Goal: Book appointment/travel/reservation

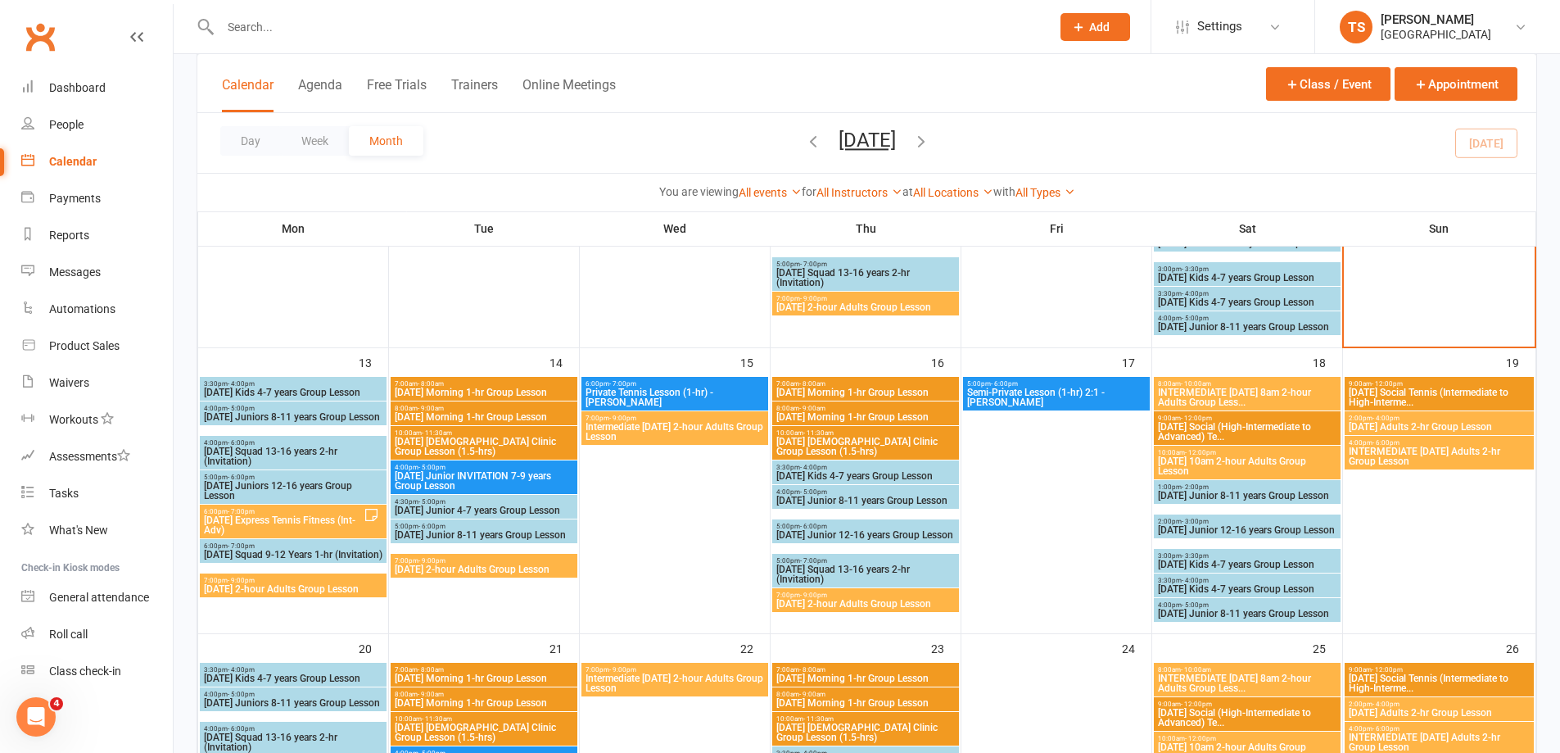
click at [441, 476] on span "[DATE] Junior INVITATION 7-9 years Group Lesson" at bounding box center [484, 481] width 180 height 20
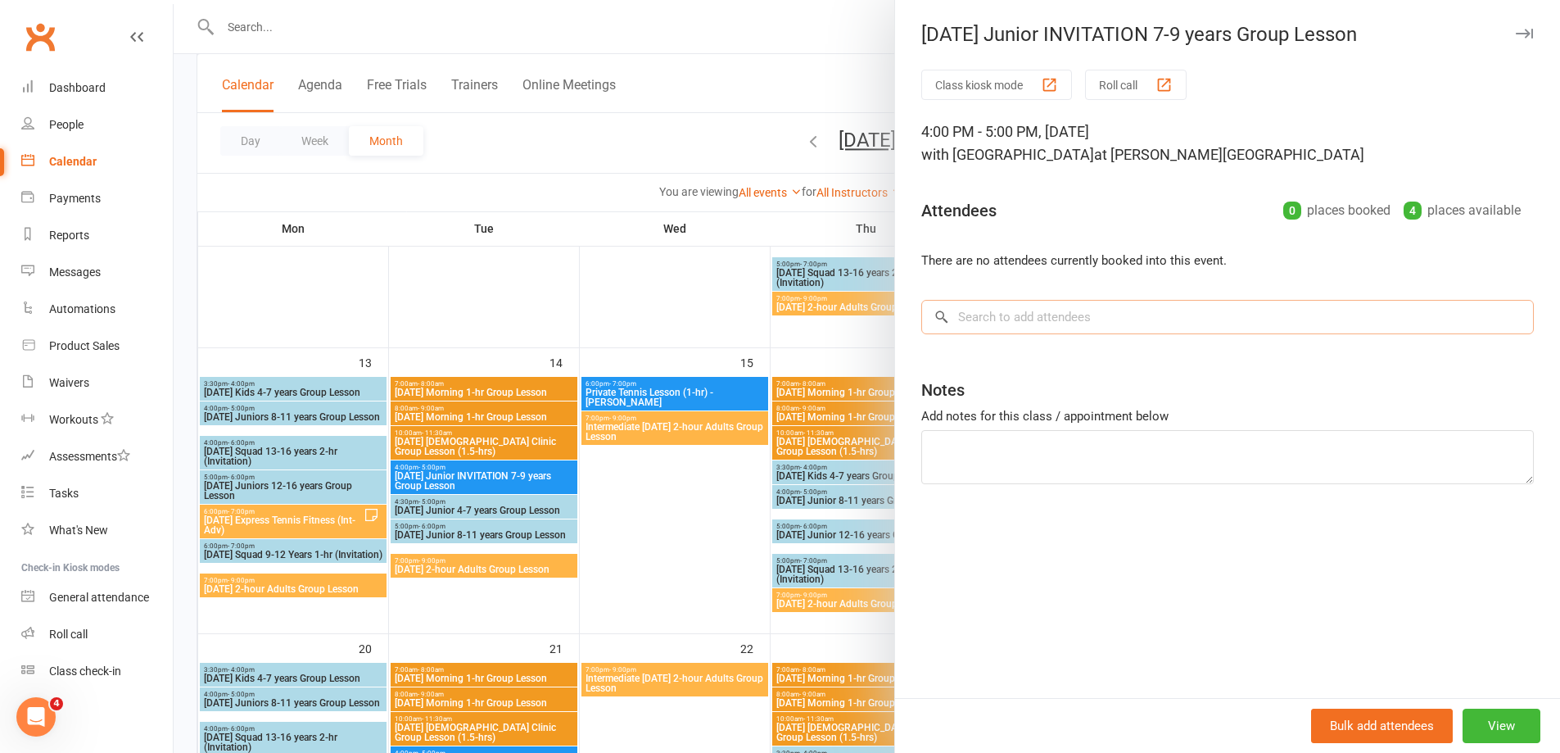
click at [957, 314] on input "search" at bounding box center [1227, 317] width 613 height 34
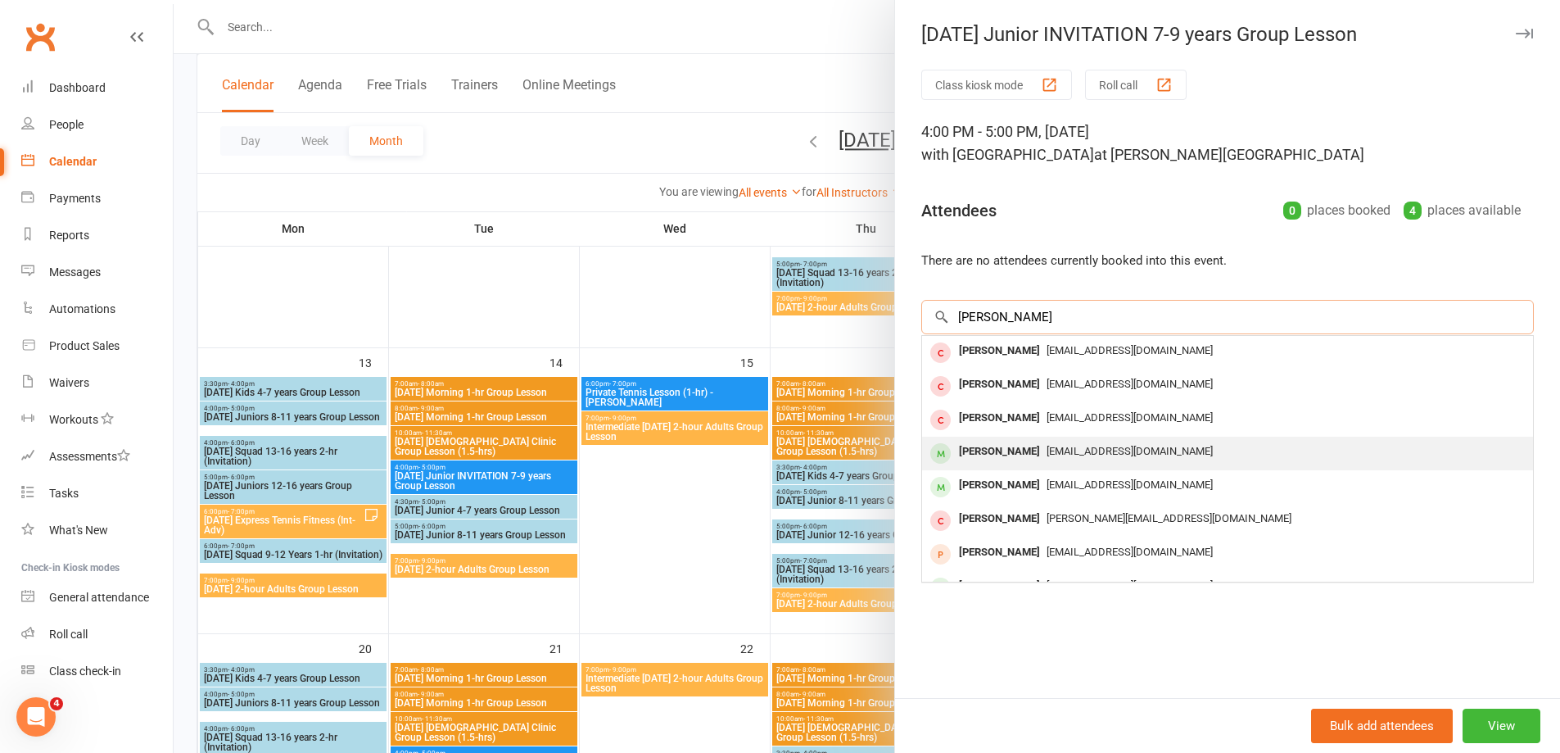
type input "[PERSON_NAME]"
click at [1000, 451] on div "[PERSON_NAME]" at bounding box center [1000, 452] width 94 height 24
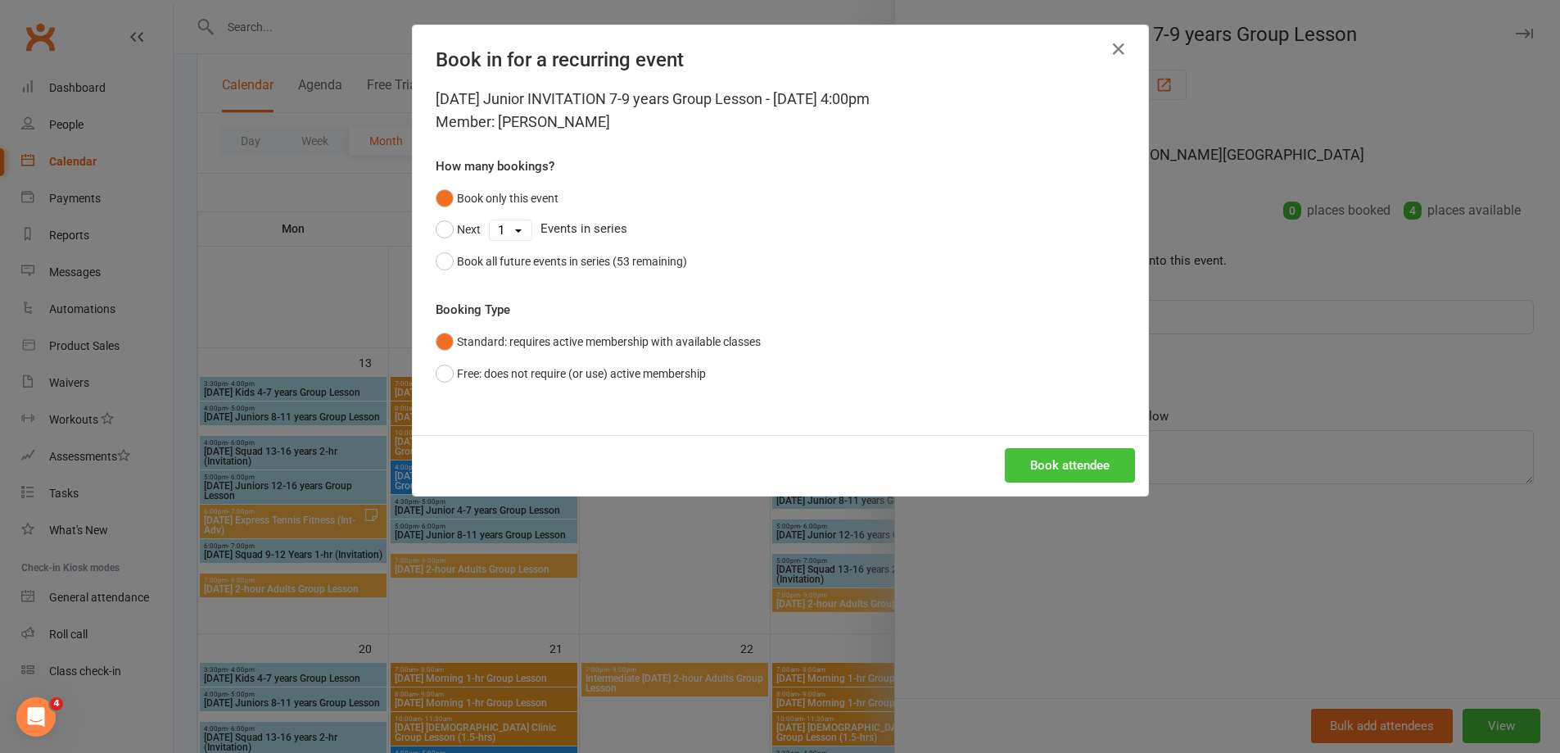
drag, startPoint x: 1048, startPoint y: 471, endPoint x: 948, endPoint y: 432, distance: 107.4
click at [1047, 468] on button "Book attendee" at bounding box center [1070, 465] width 130 height 34
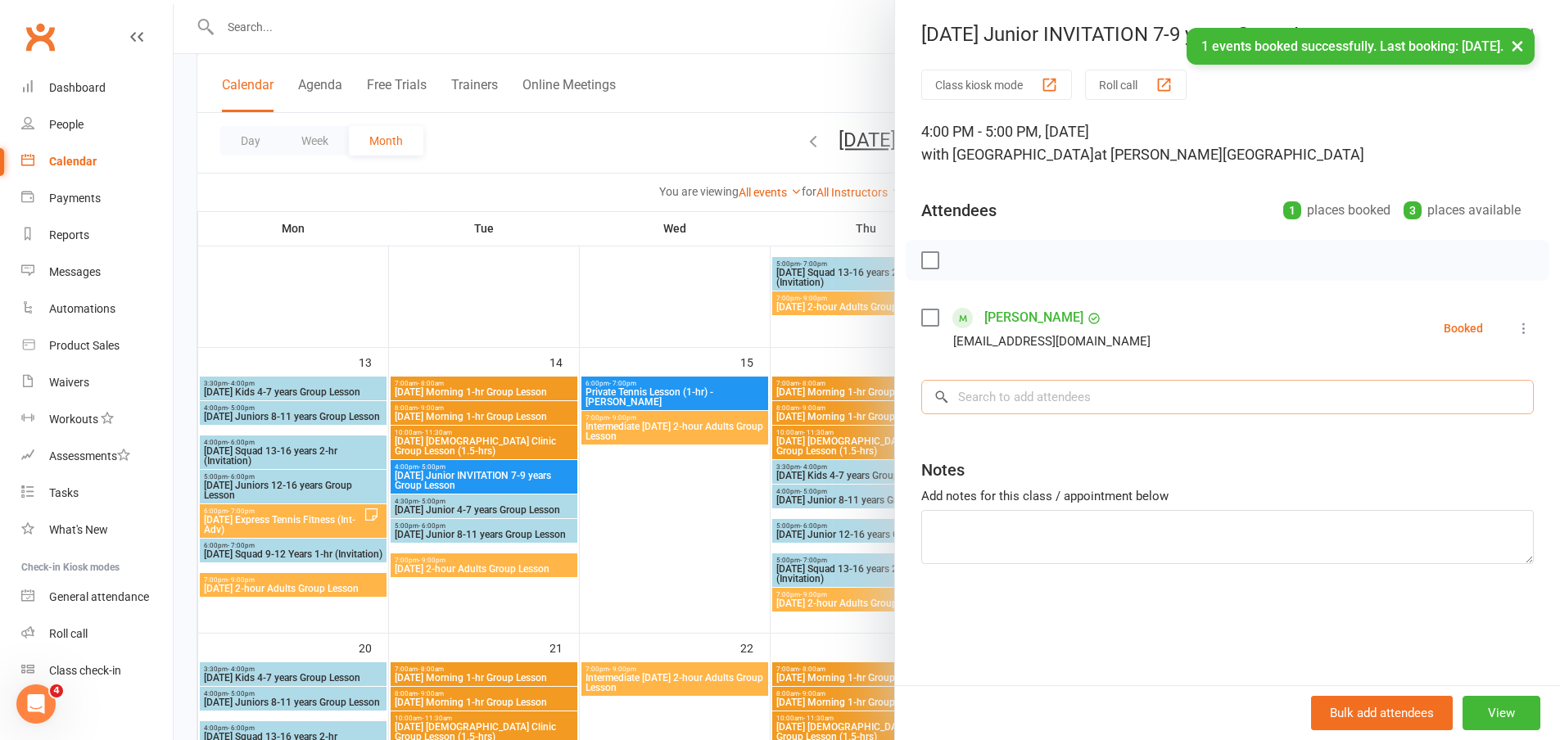
click at [995, 395] on input "search" at bounding box center [1227, 397] width 613 height 34
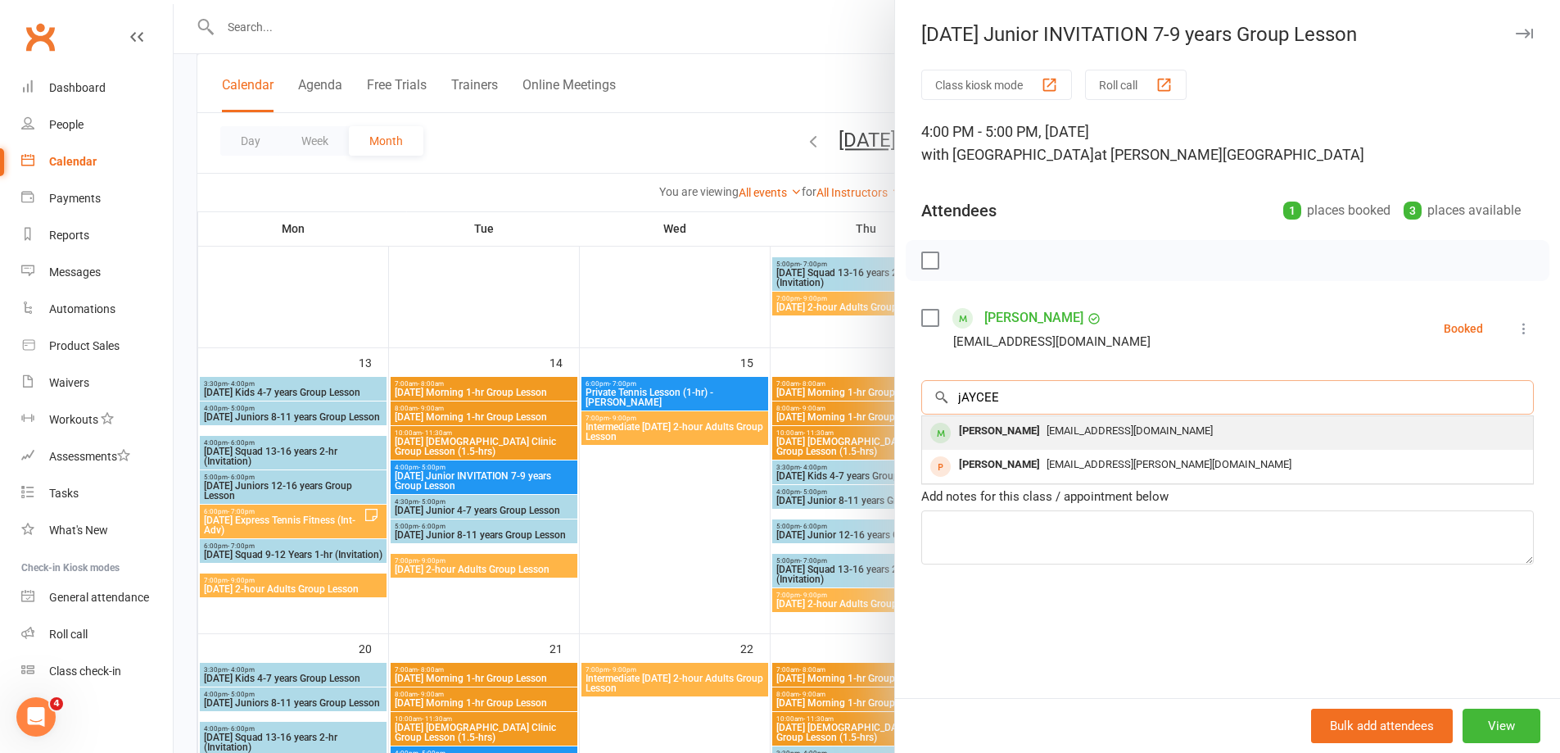
type input "jAYCEE"
click at [1022, 423] on div "[PERSON_NAME]" at bounding box center [1000, 431] width 94 height 24
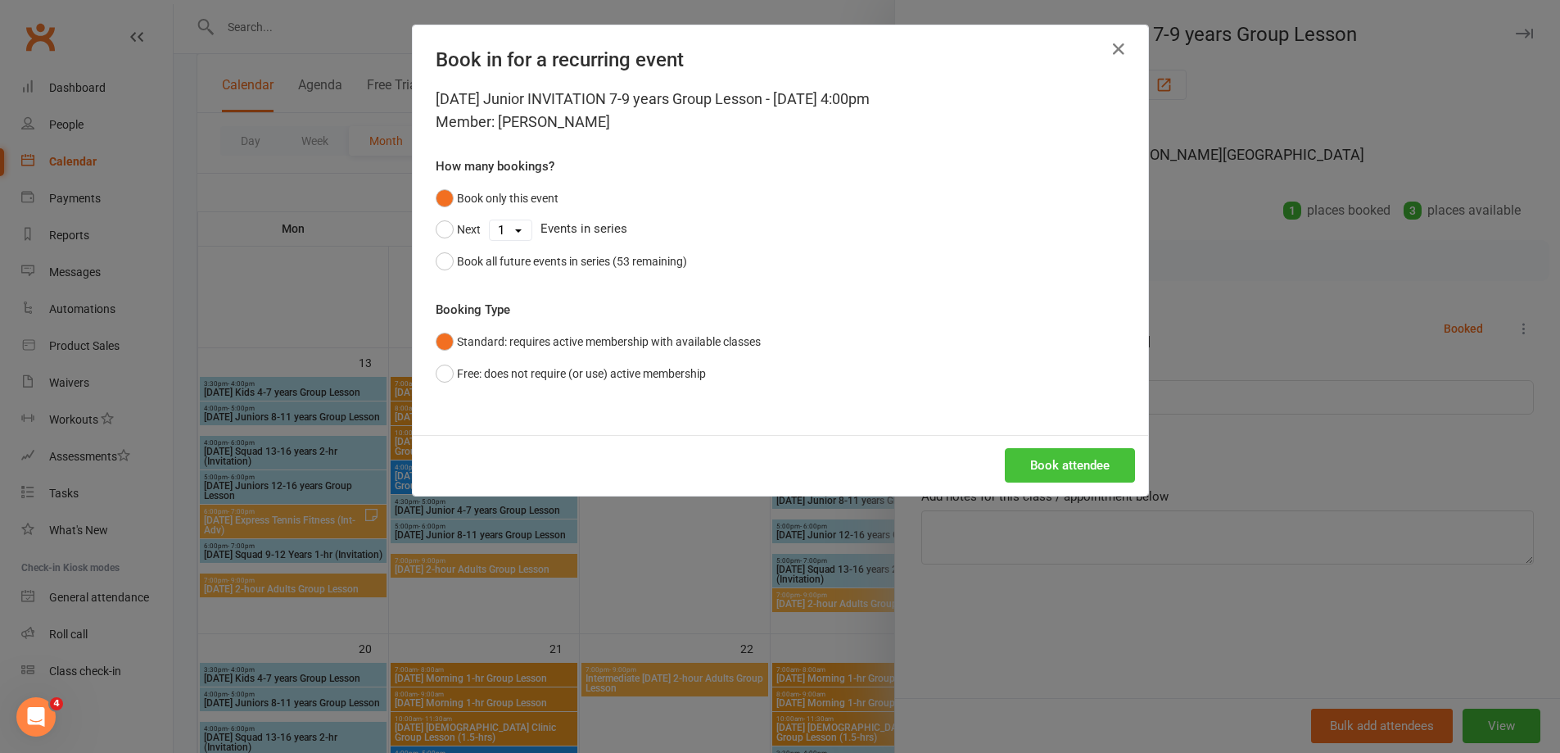
drag, startPoint x: 1077, startPoint y: 456, endPoint x: 994, endPoint y: 454, distance: 82.8
click at [1076, 456] on button "Book attendee" at bounding box center [1070, 465] width 130 height 34
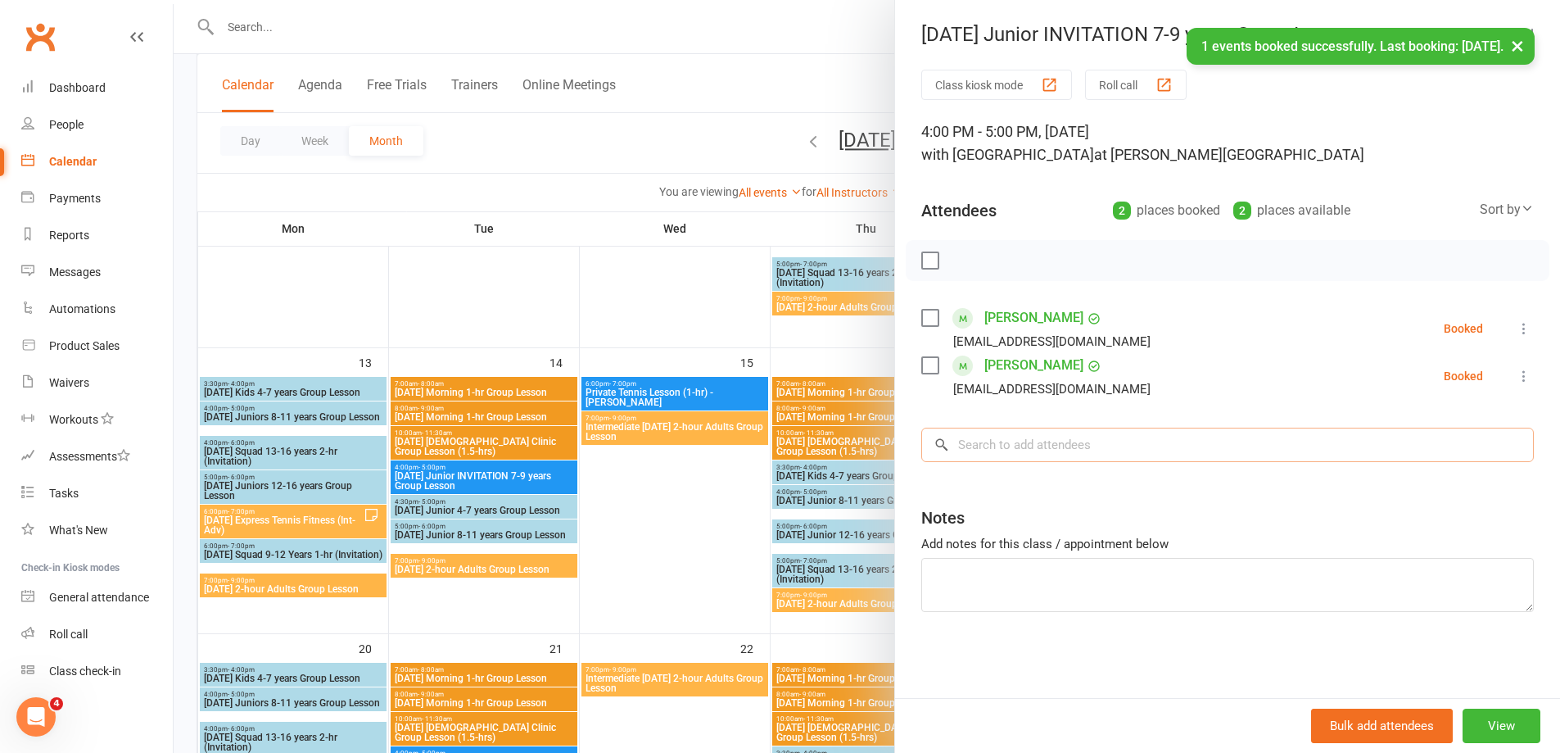
click at [978, 441] on input "search" at bounding box center [1227, 445] width 613 height 34
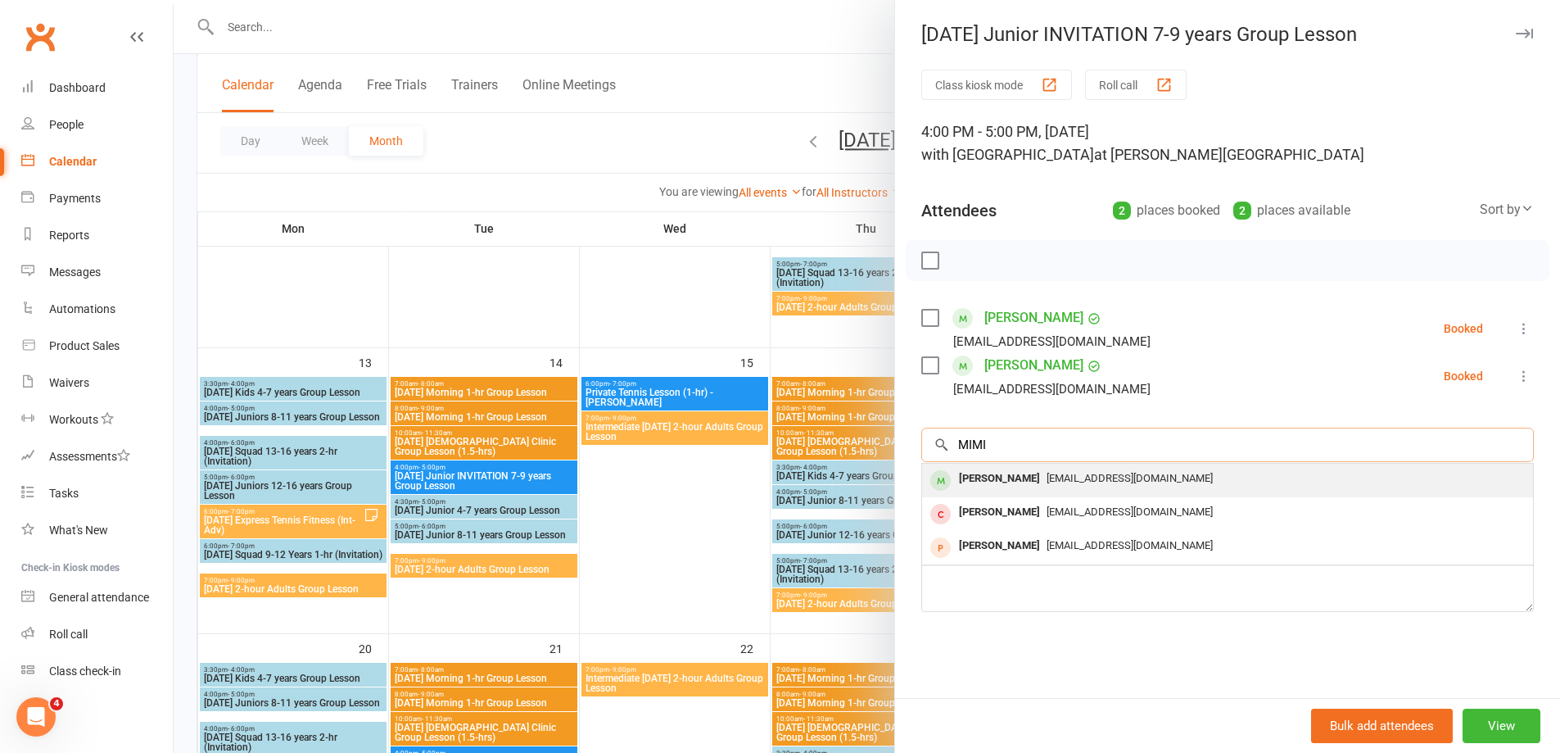
type input "MIMI"
click at [1047, 477] on span "[EMAIL_ADDRESS][DOMAIN_NAME]" at bounding box center [1130, 478] width 166 height 12
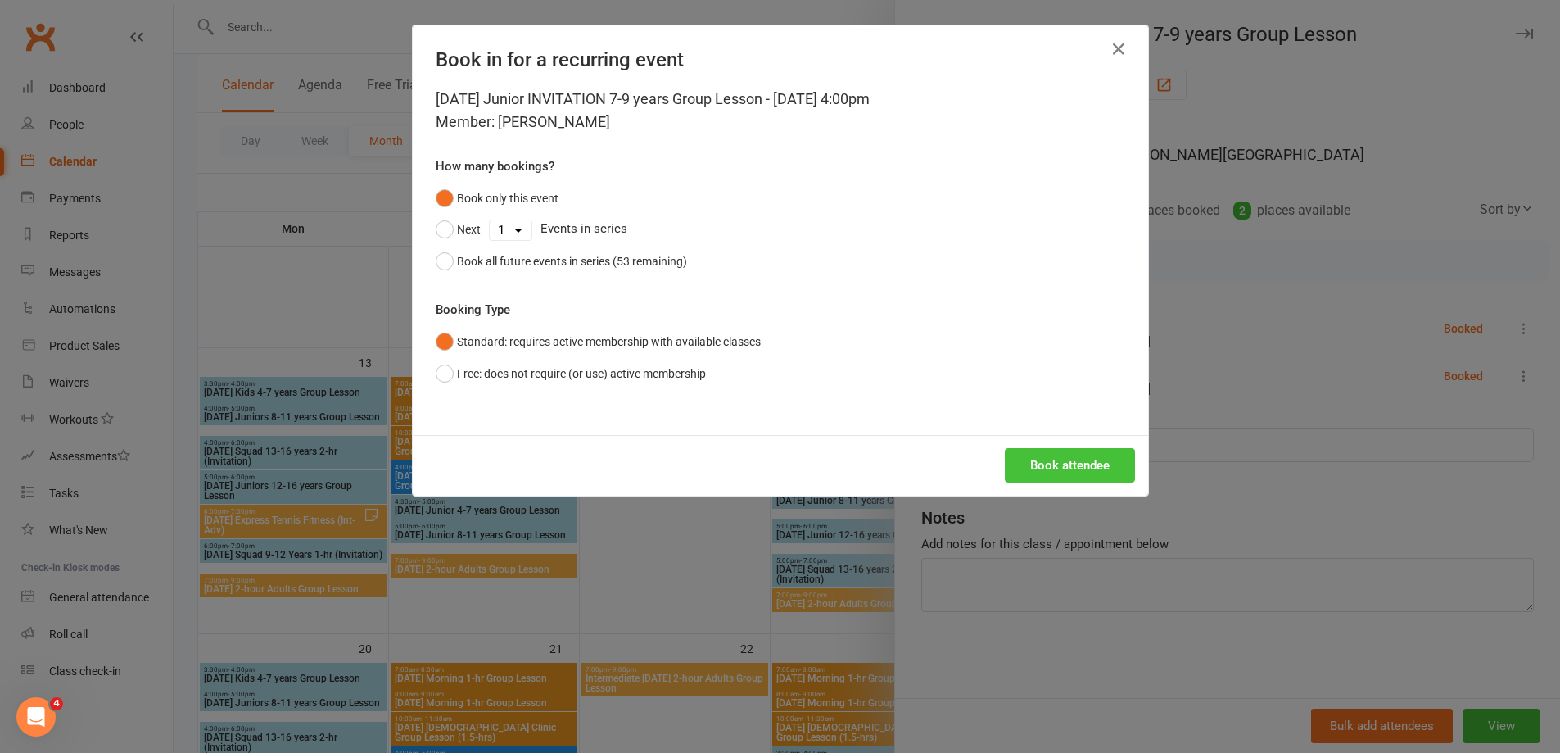
click at [1070, 464] on button "Book attendee" at bounding box center [1070, 465] width 130 height 34
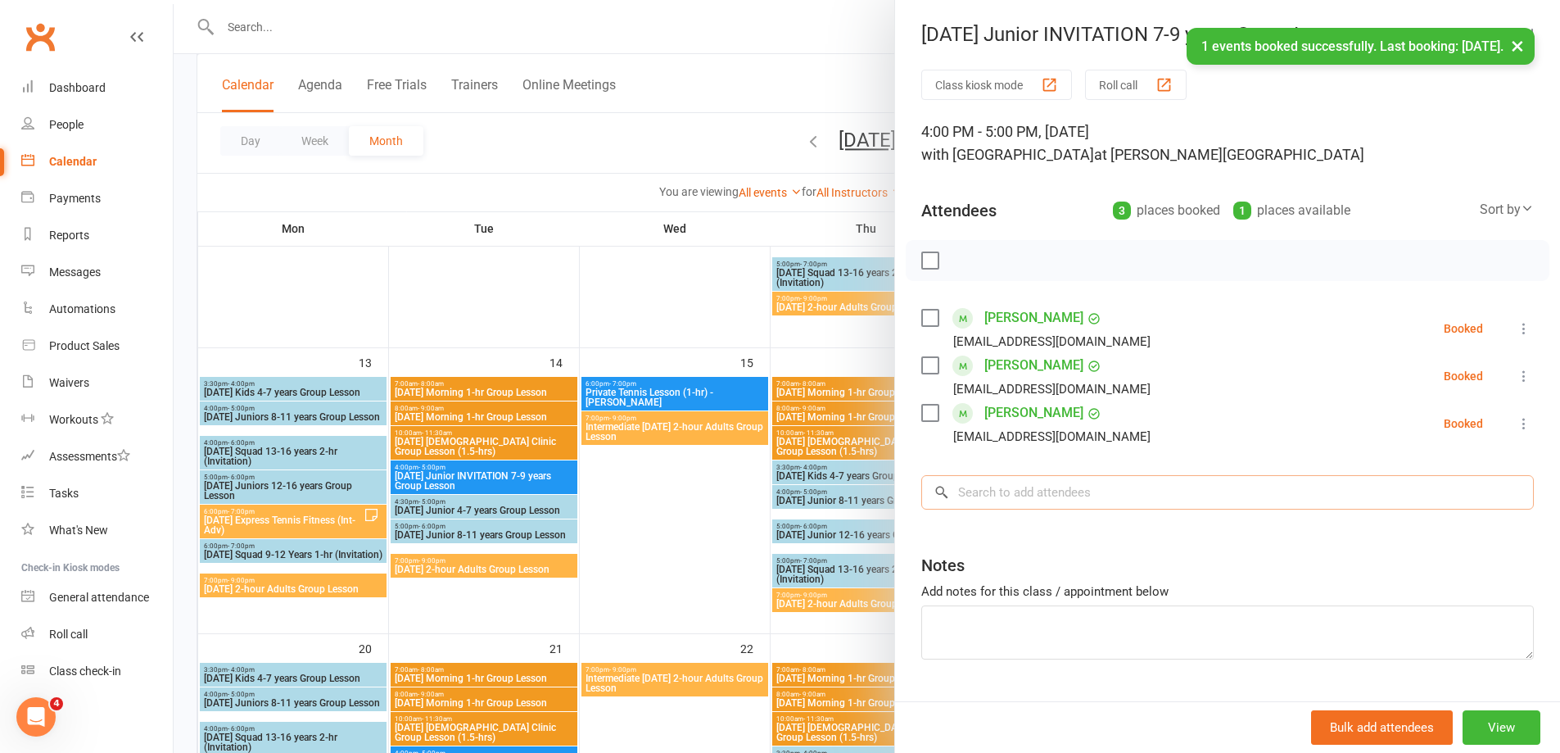
click at [953, 483] on input "search" at bounding box center [1227, 492] width 613 height 34
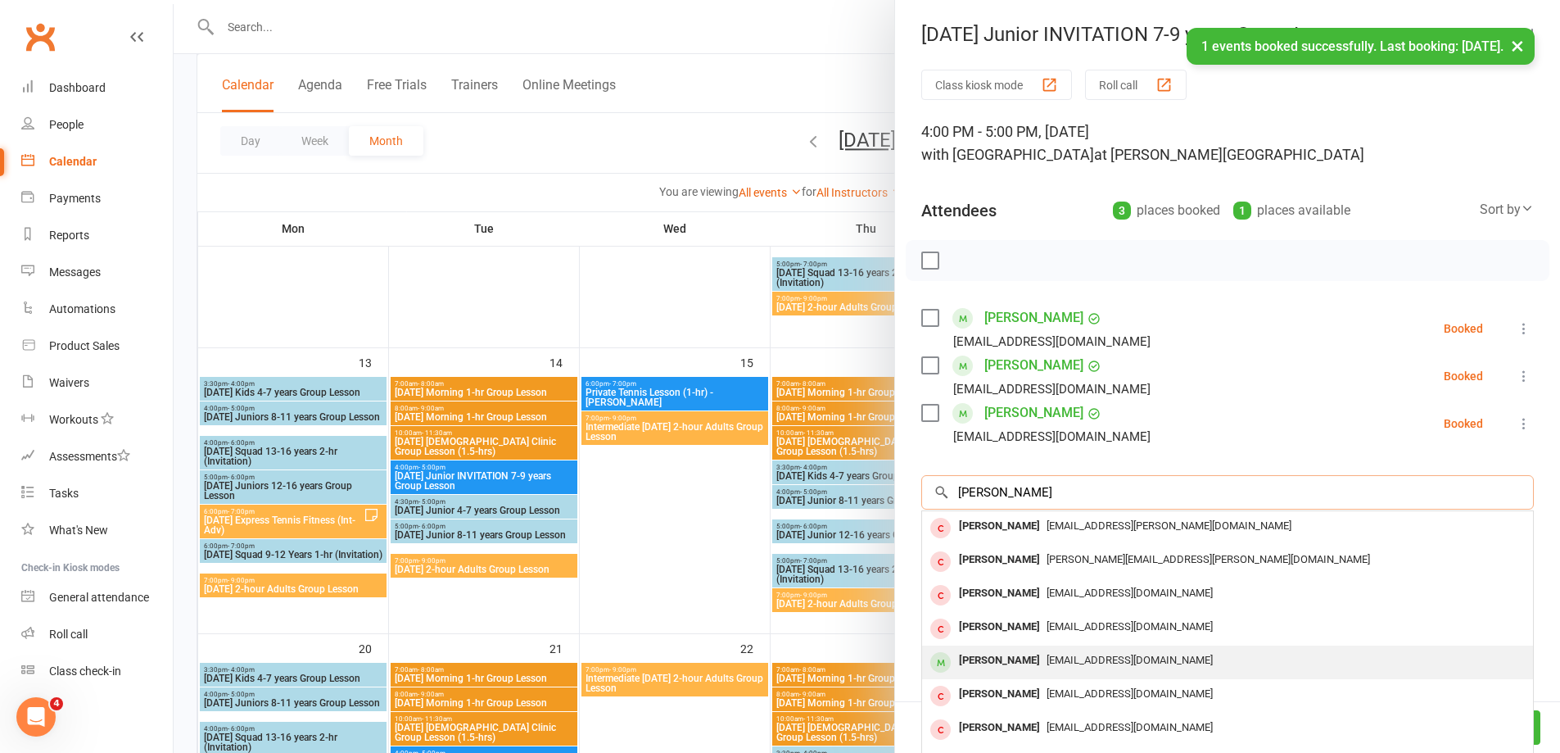
type input "[PERSON_NAME]"
click at [1001, 657] on div "[PERSON_NAME]" at bounding box center [1000, 661] width 94 height 24
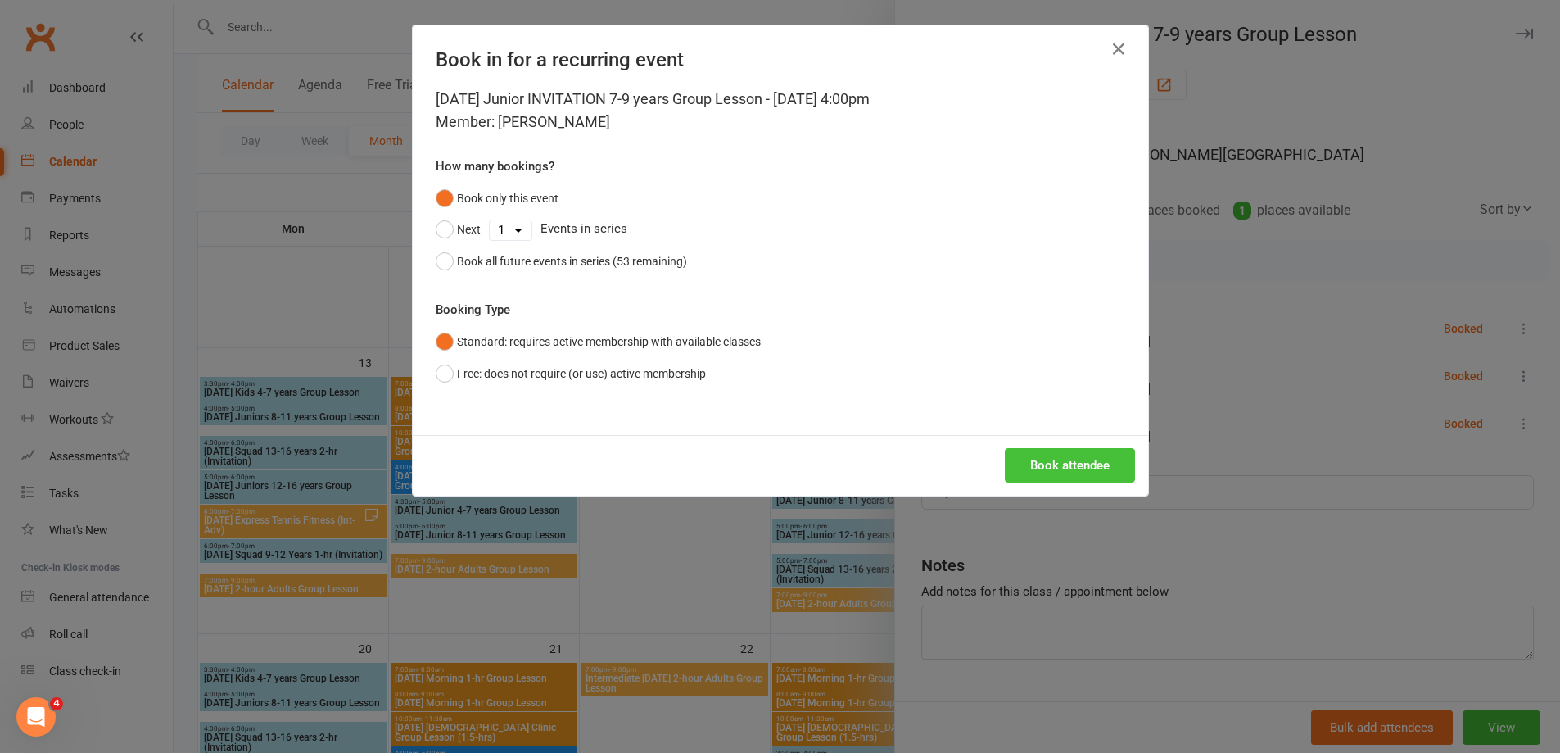
click at [1104, 462] on button "Book attendee" at bounding box center [1070, 465] width 130 height 34
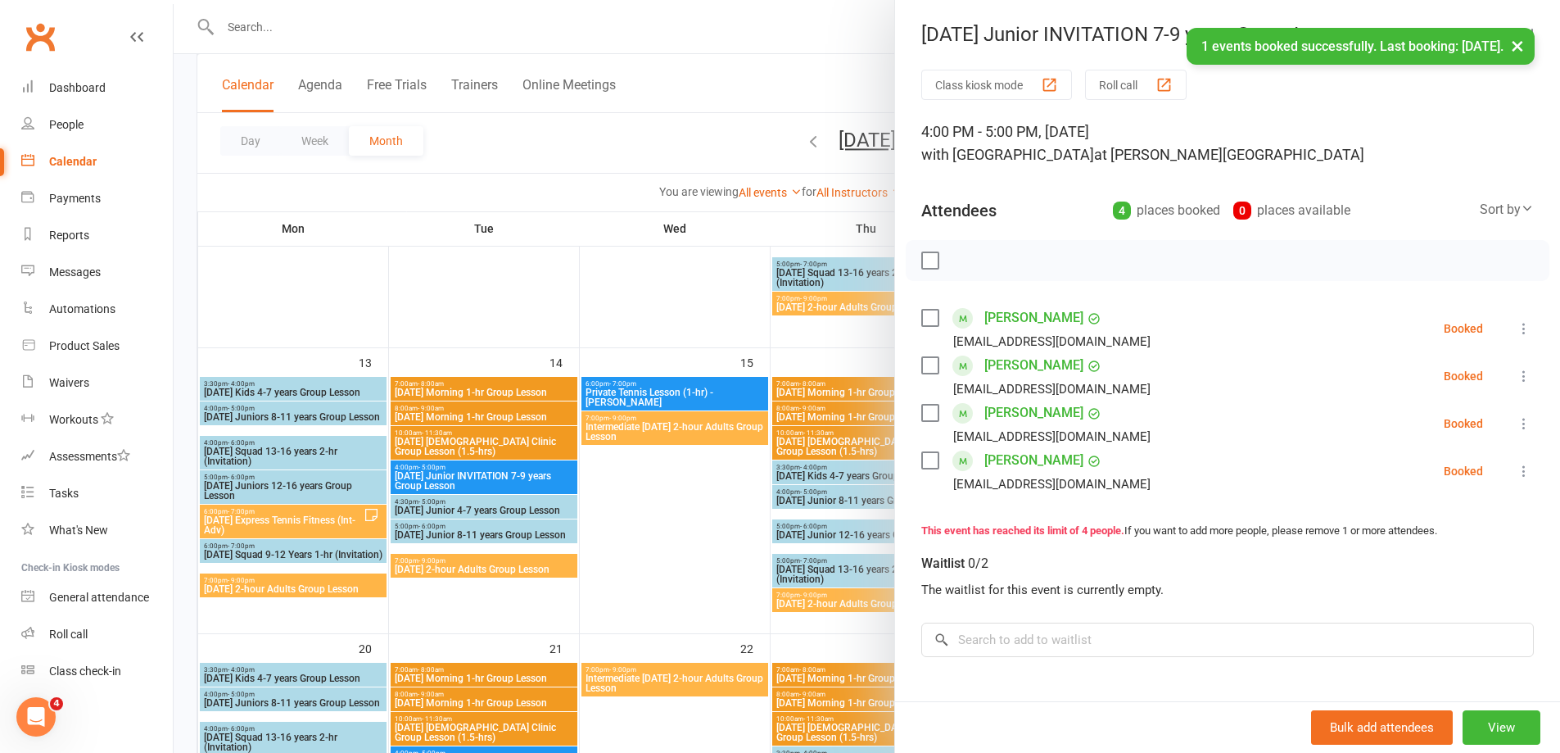
click at [486, 616] on div at bounding box center [867, 376] width 1387 height 753
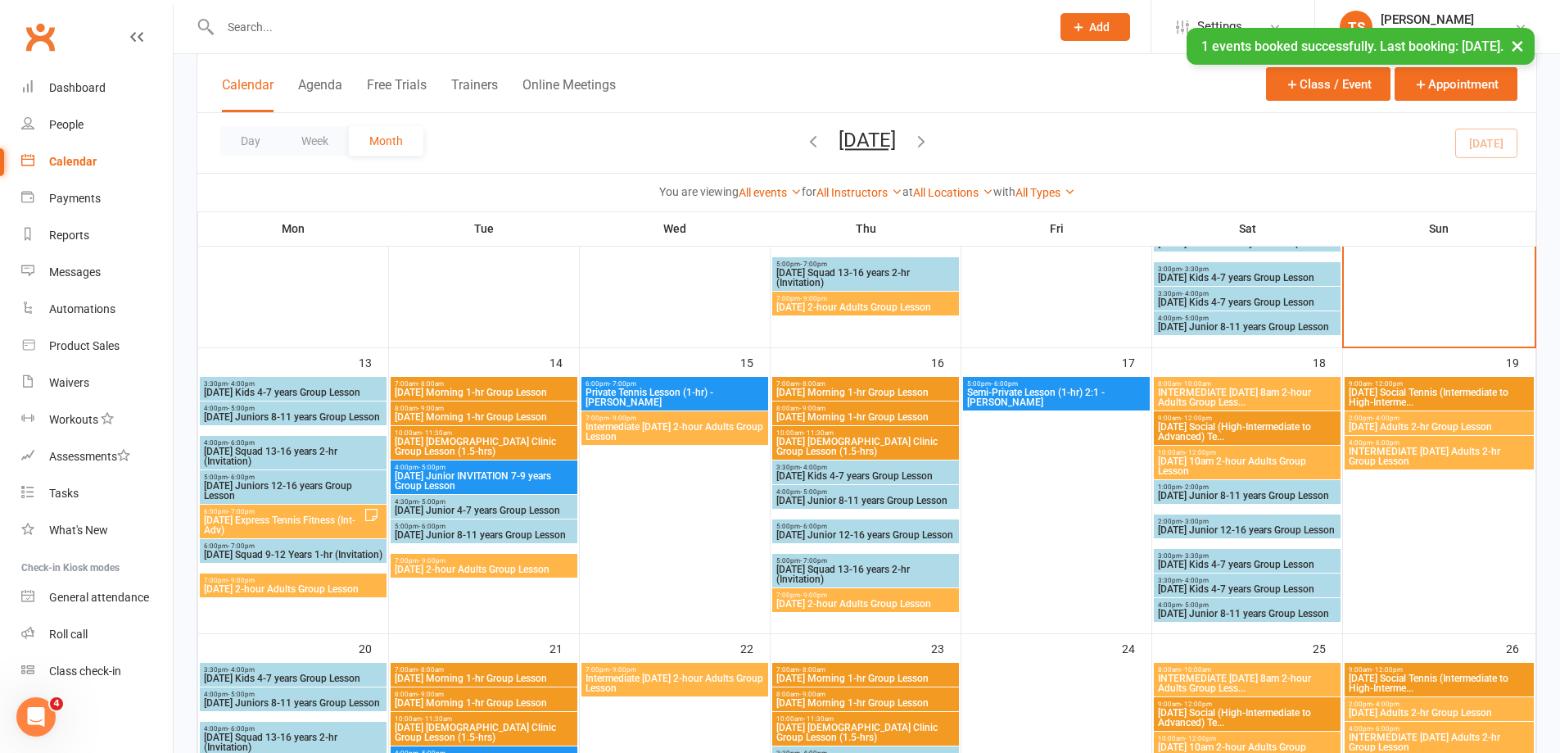
click at [453, 502] on span "4:30pm - 5:00pm" at bounding box center [484, 501] width 180 height 7
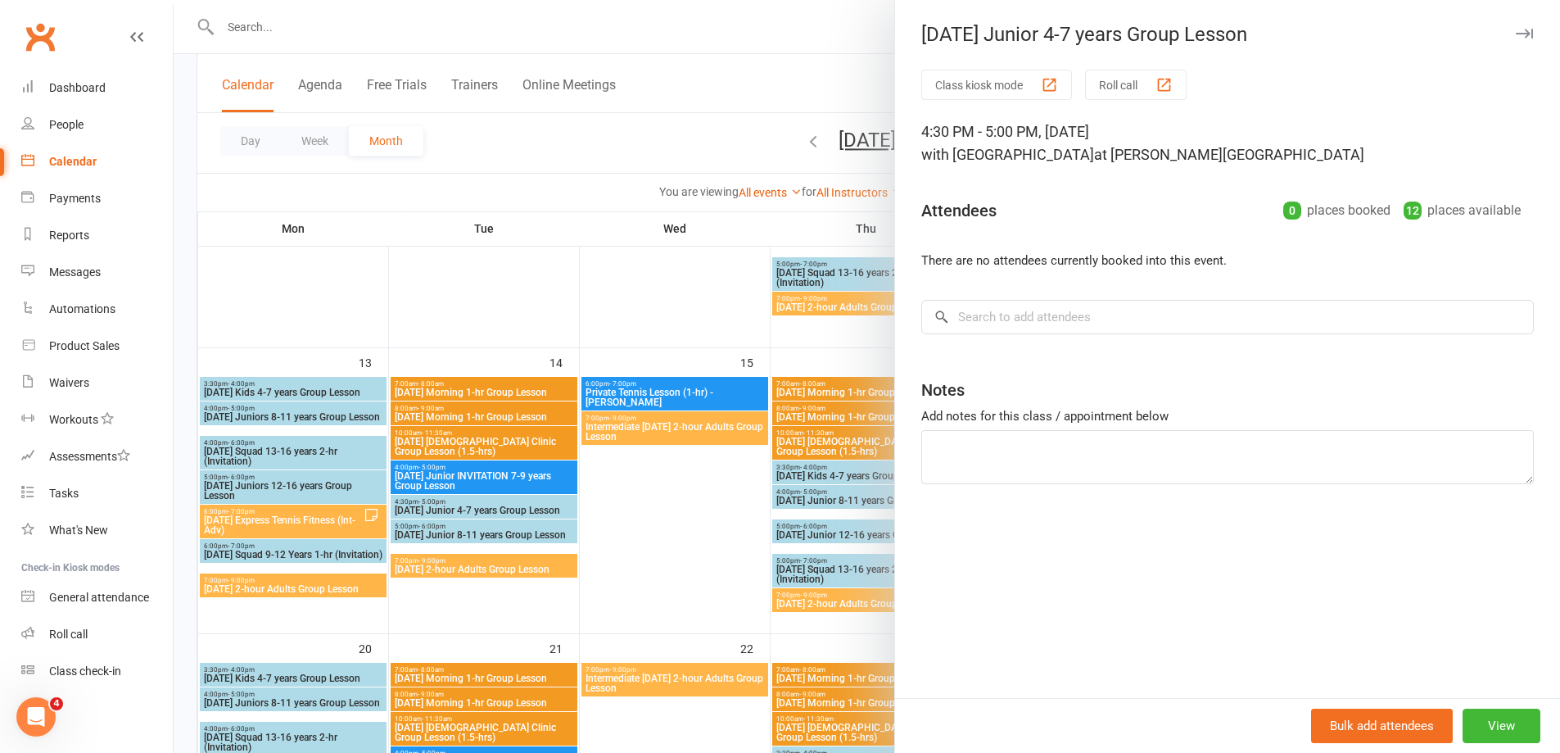
click at [440, 536] on div at bounding box center [867, 376] width 1387 height 753
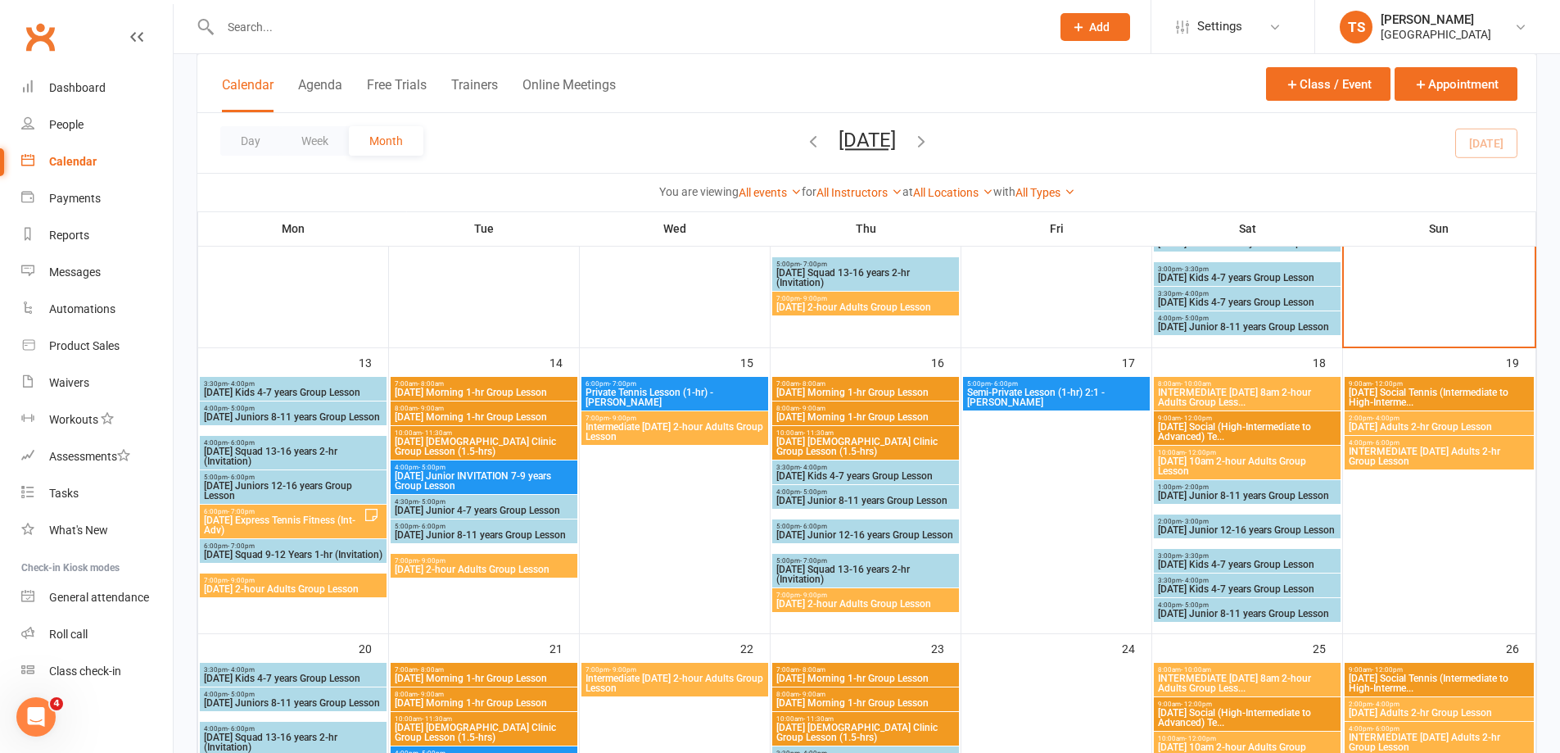
click at [437, 536] on span "[DATE] Junior 8-11 years Group Lesson" at bounding box center [484, 535] width 180 height 10
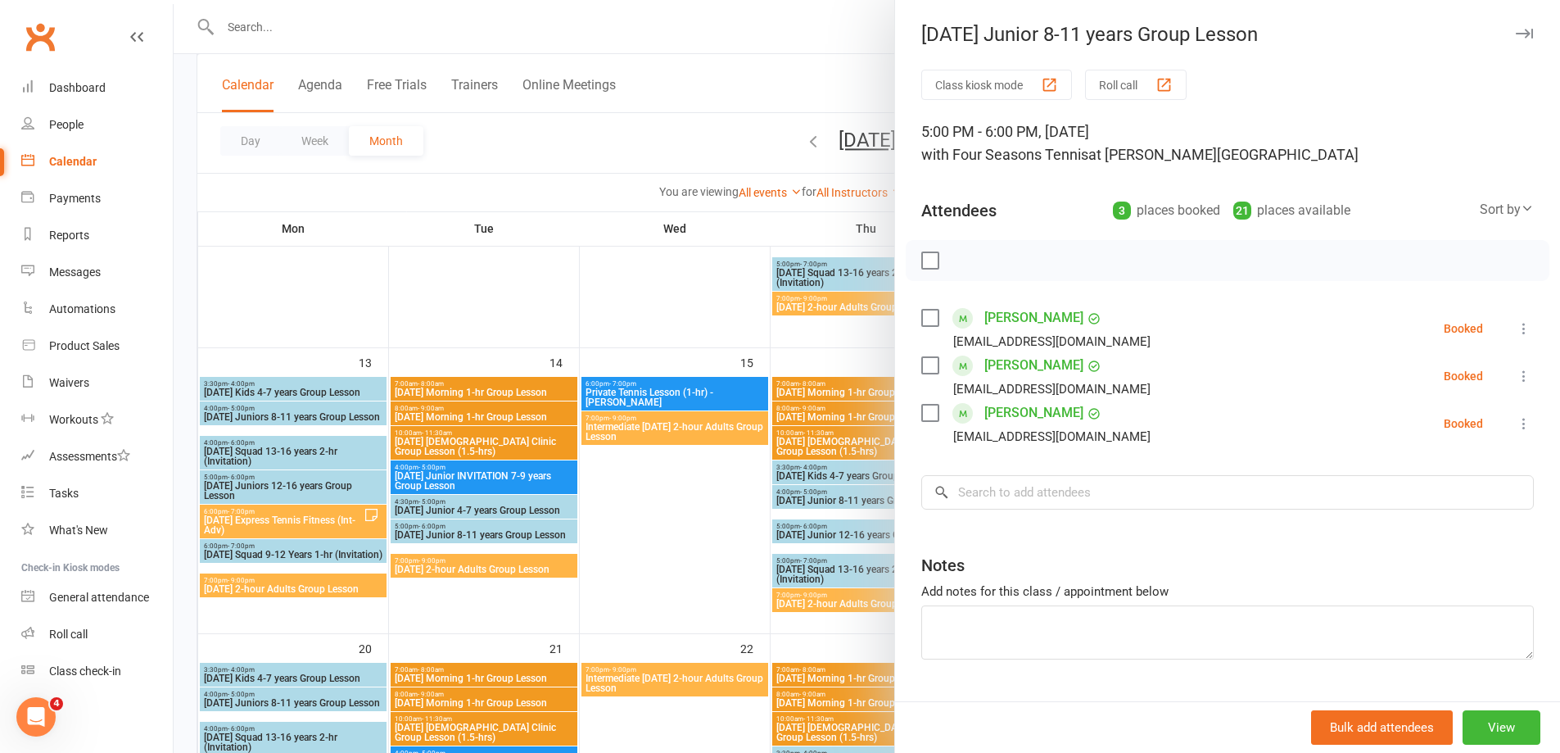
click at [657, 544] on div at bounding box center [867, 376] width 1387 height 753
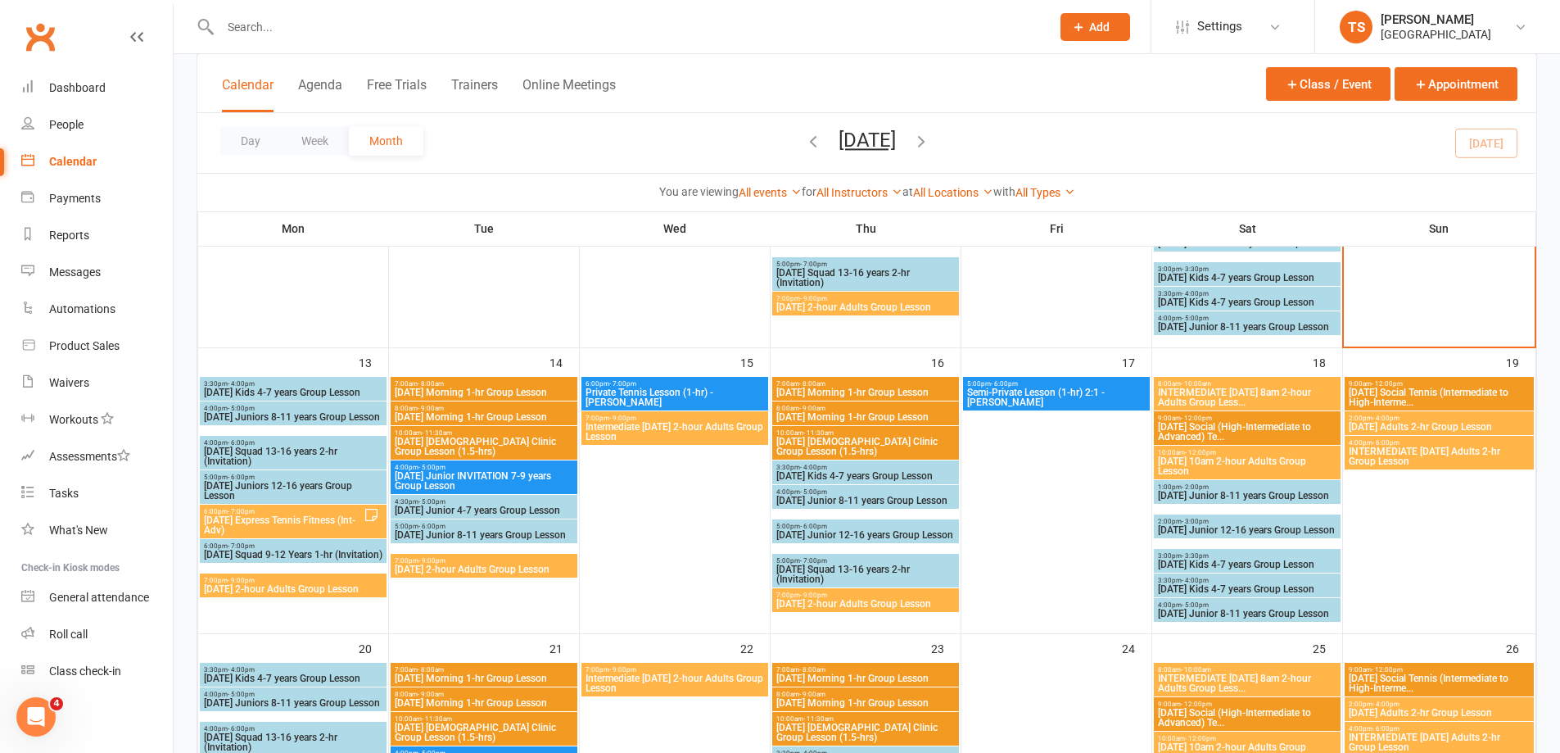
click at [442, 534] on span "[DATE] Junior 8-11 years Group Lesson" at bounding box center [484, 535] width 180 height 10
